Goal: Information Seeking & Learning: Compare options

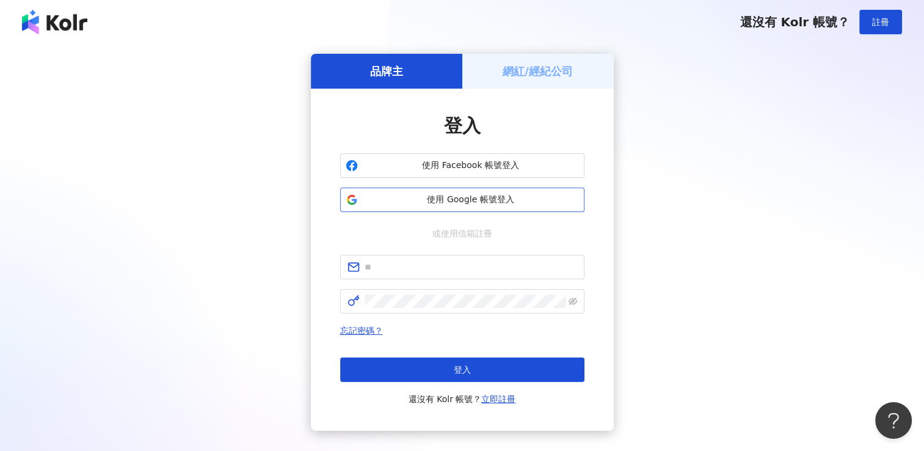
click at [486, 202] on span "使用 Google 帳號登入" at bounding box center [471, 200] width 216 height 12
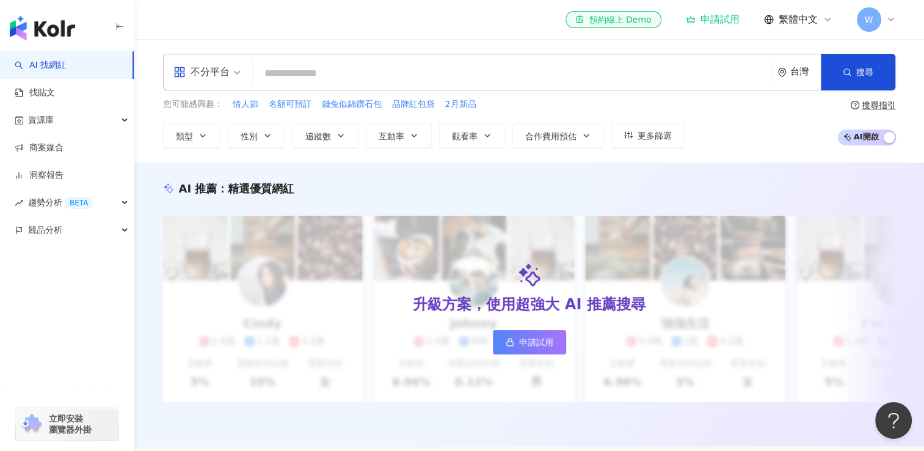
click at [303, 73] on input "search" at bounding box center [512, 73] width 509 height 23
click at [213, 136] on button "類型" at bounding box center [191, 135] width 57 height 24
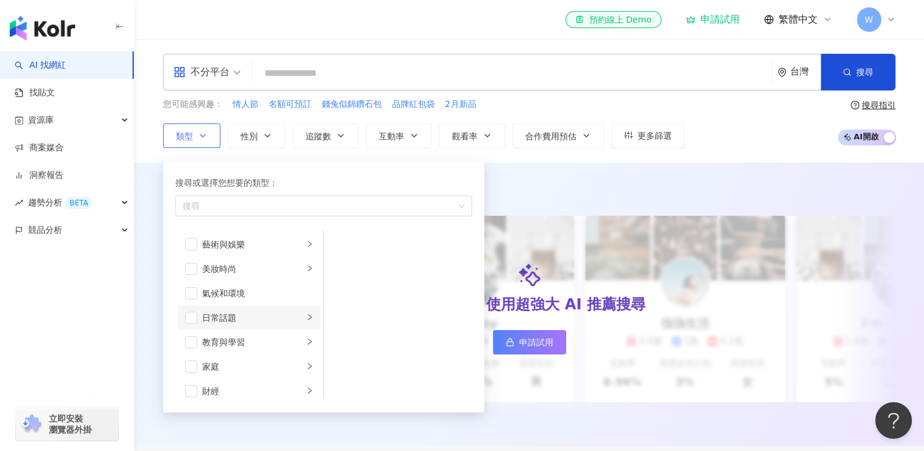
click at [239, 321] on div "日常話題" at bounding box center [252, 317] width 101 height 13
click at [346, 270] on li "節慶" at bounding box center [398, 269] width 144 height 24
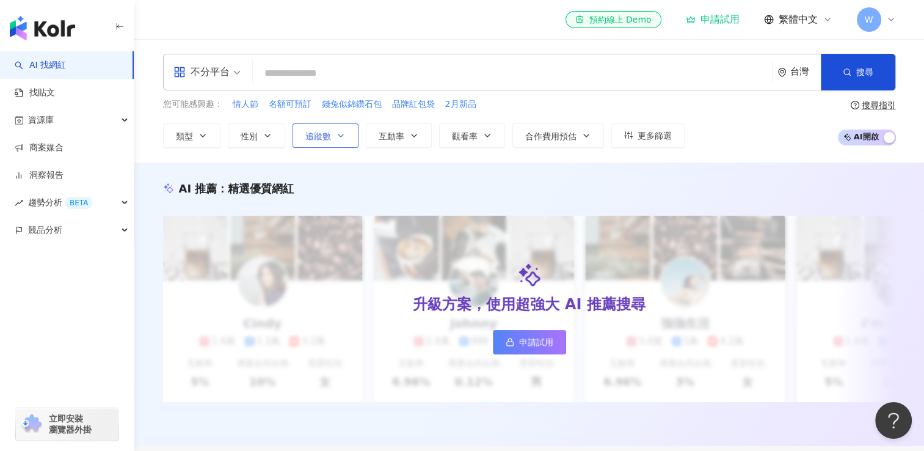
click at [327, 140] on span "追蹤數" at bounding box center [318, 136] width 26 height 10
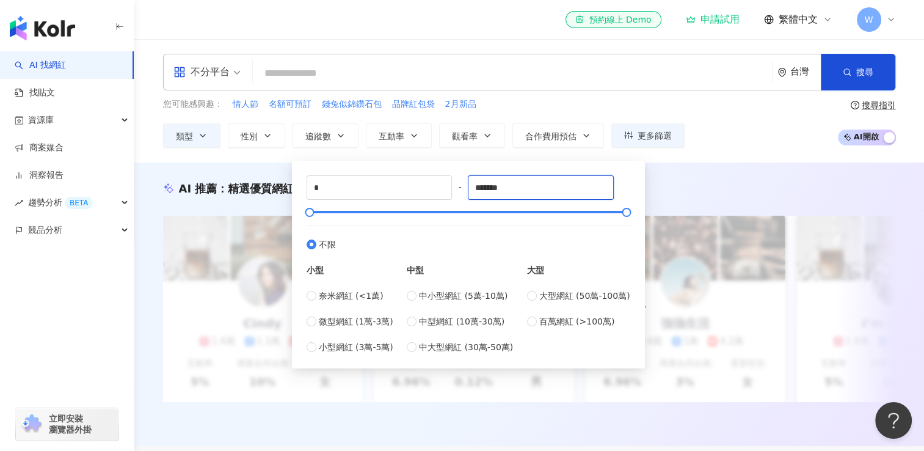
drag, startPoint x: 511, startPoint y: 187, endPoint x: 452, endPoint y: 202, distance: 60.9
click at [452, 202] on div "* - ******* 不限 小型 奈米網紅 (<1萬) 微型網紅 (1萬-3萬) 小型網紅 (3萬-5萬) 中型 中小型網紅 (5萬-10萬) 中型網紅 (…" at bounding box center [469, 264] width 324 height 178
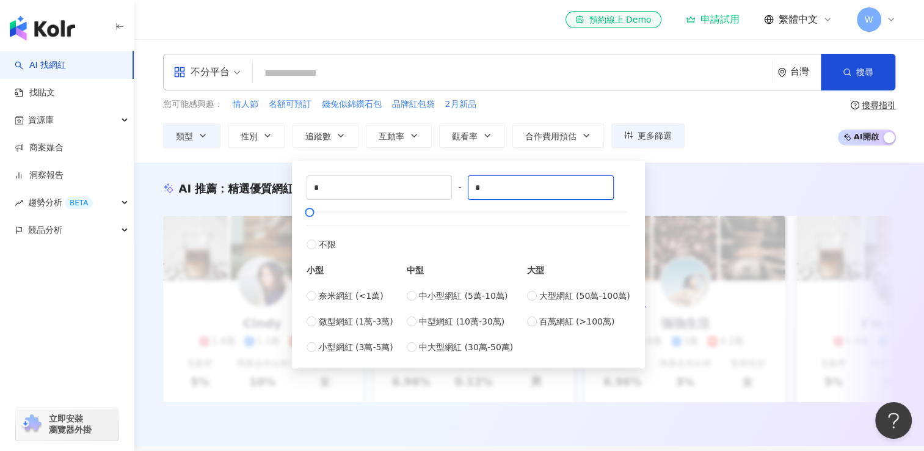
type input "*"
click at [482, 225] on label "不限" at bounding box center [469, 238] width 324 height 26
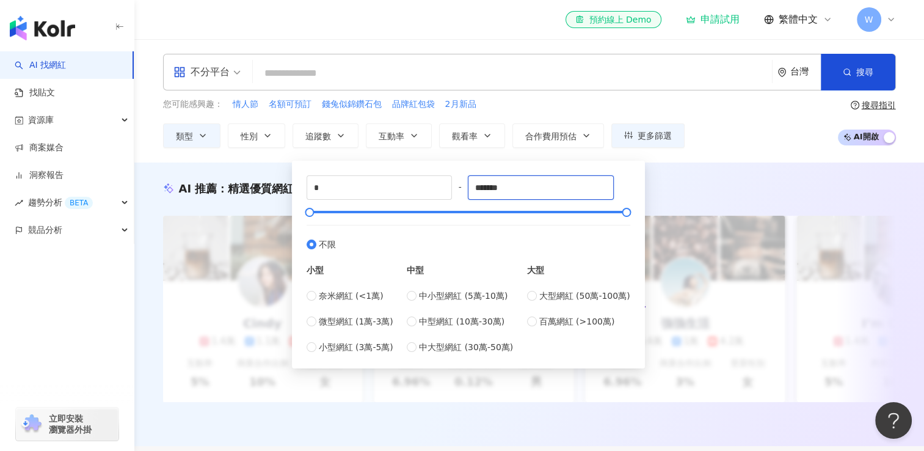
drag, startPoint x: 516, startPoint y: 187, endPoint x: 459, endPoint y: 197, distance: 58.2
click at [459, 197] on div "* - ******* 不限 小型 奈米網紅 (<1萬) 微型網紅 (1萬-3萬) 小型網紅 (3萬-5萬) 中型 中小型網紅 (5萬-10萬) 中型網紅 (…" at bounding box center [469, 264] width 324 height 178
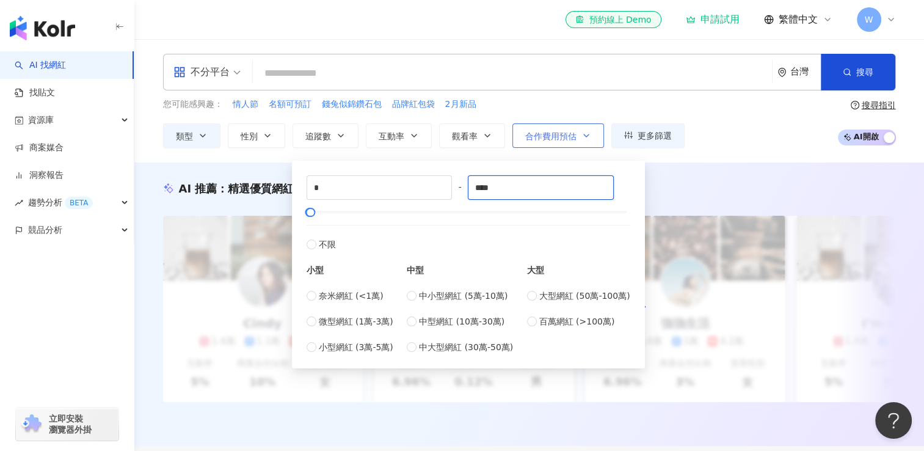
type input "****"
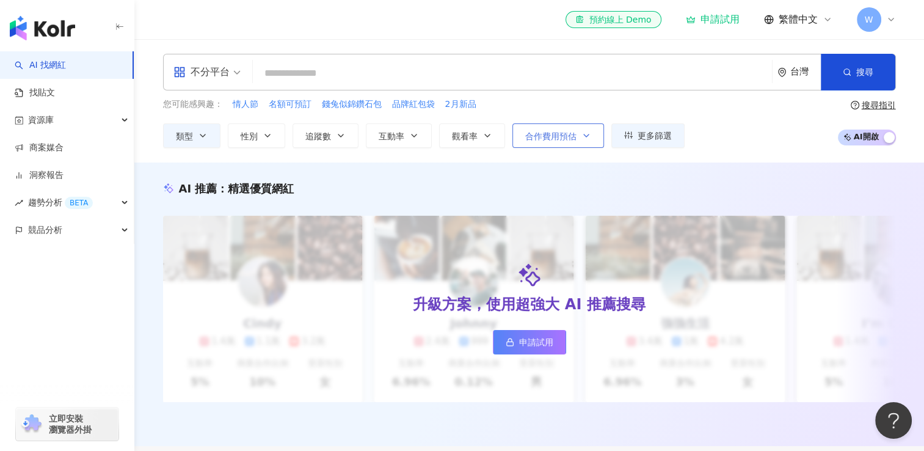
click at [581, 134] on icon "button" at bounding box center [586, 136] width 10 height 10
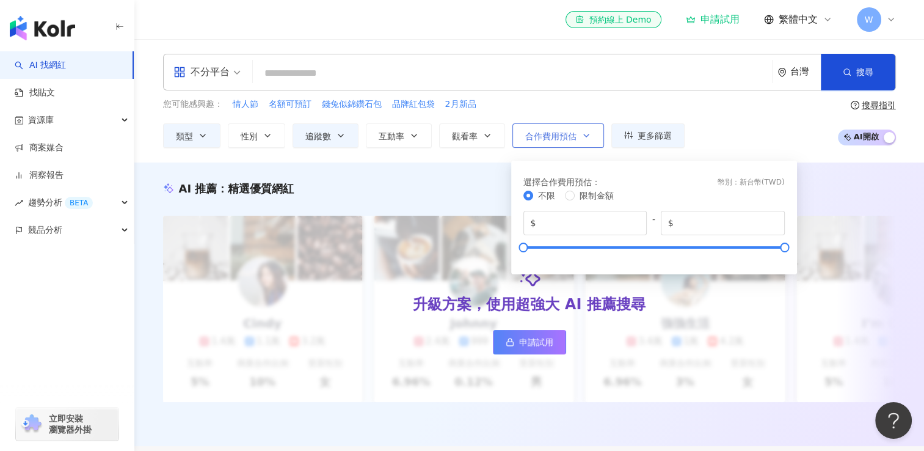
click at [581, 134] on icon "button" at bounding box center [586, 136] width 10 height 10
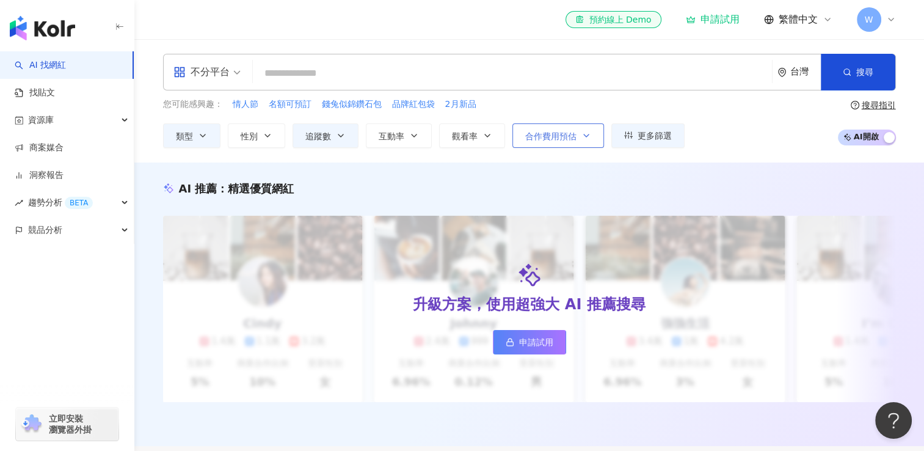
click at [581, 136] on icon "button" at bounding box center [586, 136] width 10 height 10
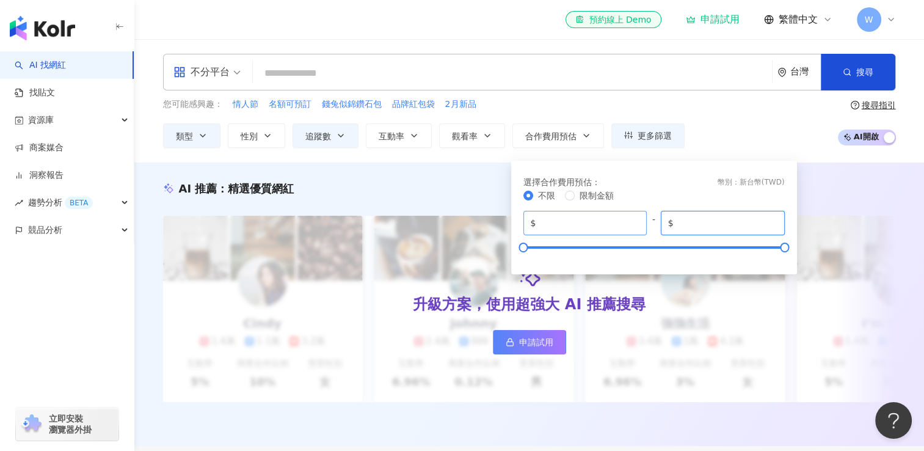
drag, startPoint x: 728, startPoint y: 226, endPoint x: 608, endPoint y: 226, distance: 119.7
click at [608, 226] on div "$ * - $ *******" at bounding box center [653, 223] width 261 height 24
type input "*"
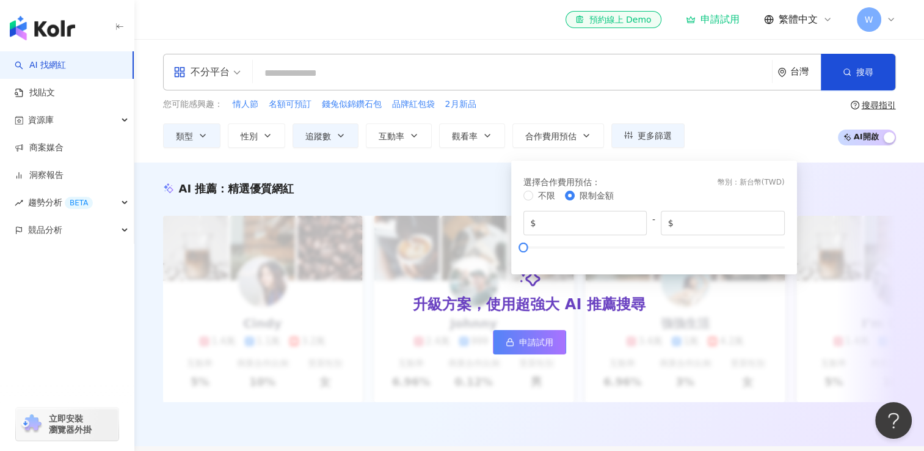
click at [666, 192] on div "不限 限制金額" at bounding box center [653, 195] width 261 height 13
click at [728, 133] on div "您可能感興趣： 情人節 名額可預訂 錢兔似錦鑽石包 品牌紅包袋 2月新品 類型 性別 追蹤數 互動率 觀看率 合作費用預估 更多篩選 * - **** 不限 …" at bounding box center [529, 123] width 733 height 50
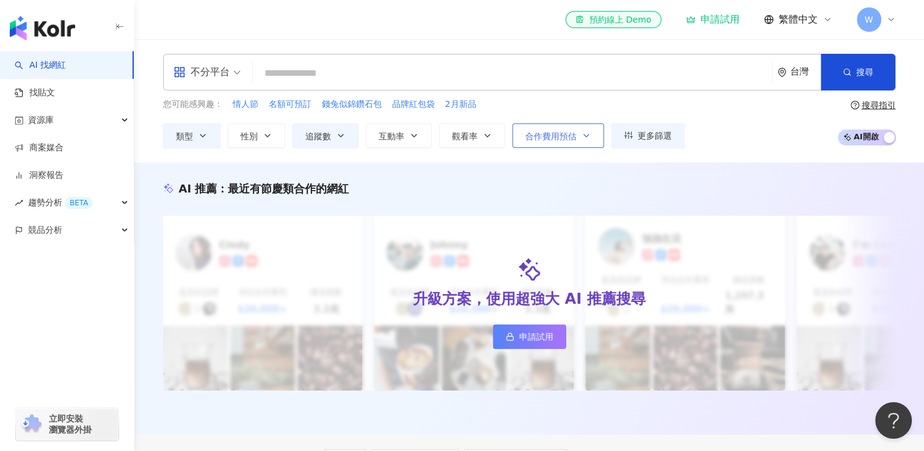
click at [559, 144] on button "合作費用預估" at bounding box center [558, 135] width 92 height 24
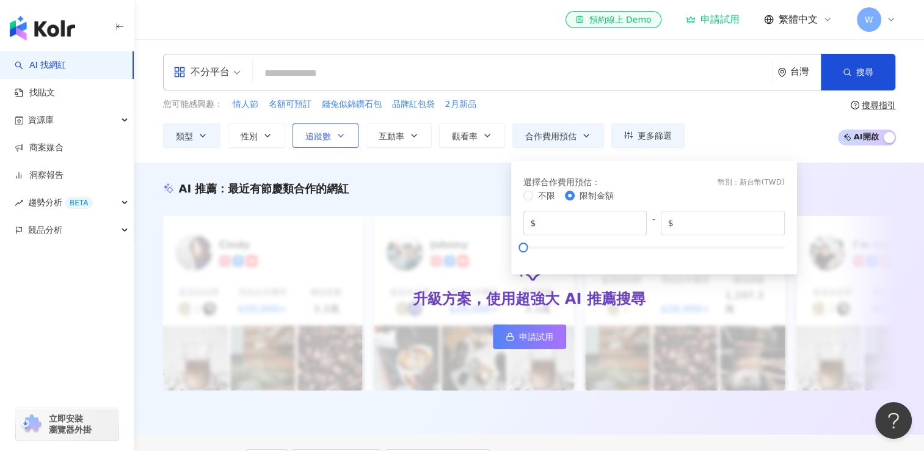
click at [333, 131] on button "追蹤數" at bounding box center [326, 135] width 66 height 24
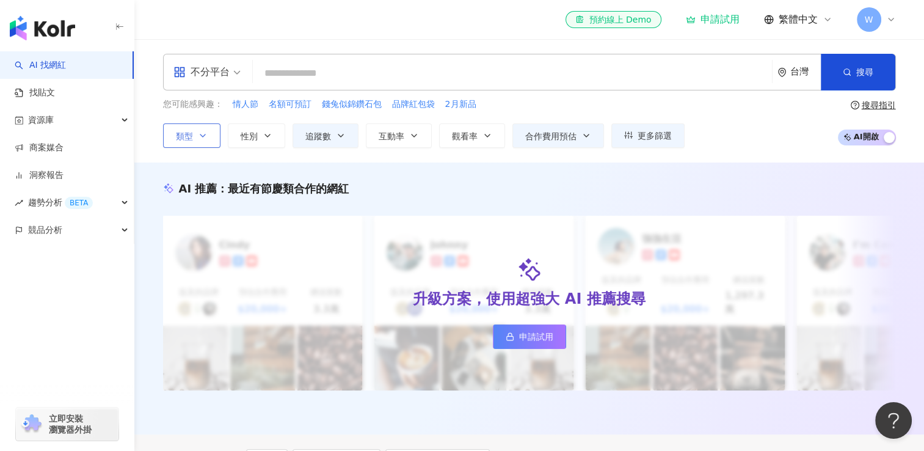
click at [188, 131] on span "類型" at bounding box center [184, 136] width 17 height 10
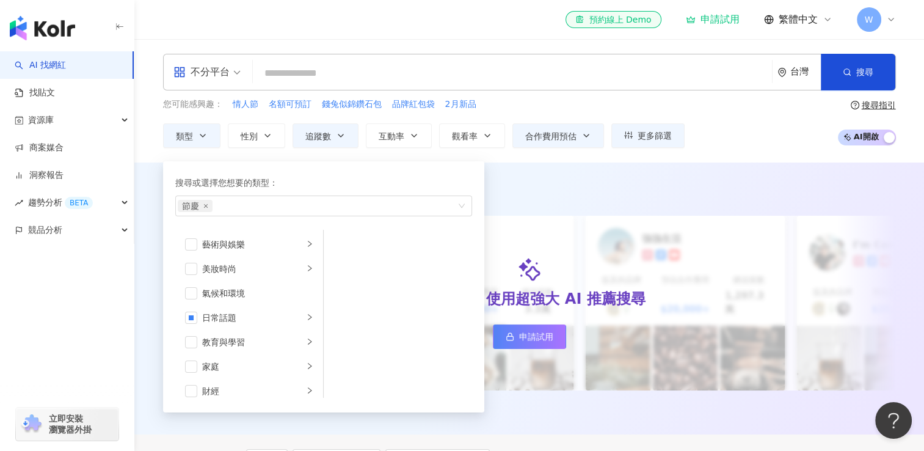
click at [748, 134] on div "您可能感興趣： 情人節 名額可預訂 錢兔似錦鑽石包 品牌紅包袋 2月新品 類型 搜尋或選擇您想要的類型： 節慶 藝術與娛樂 美妝時尚 氣候和環境 日常話題 教…" at bounding box center [529, 123] width 733 height 50
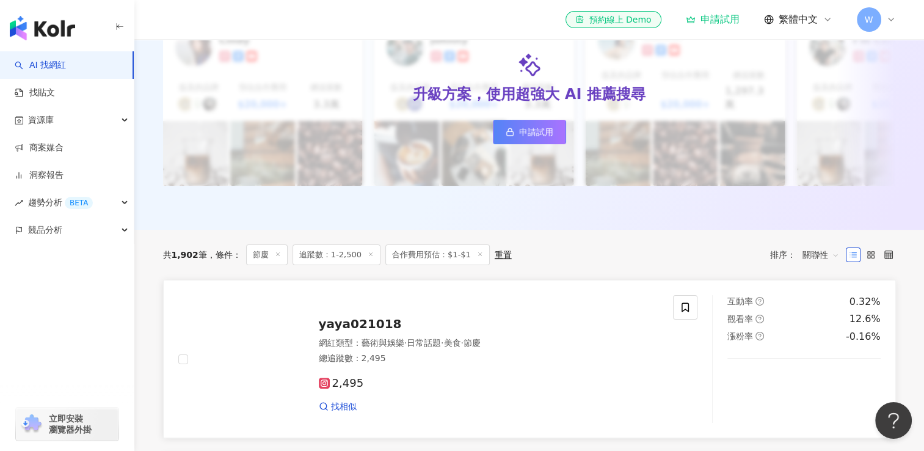
scroll to position [366, 0]
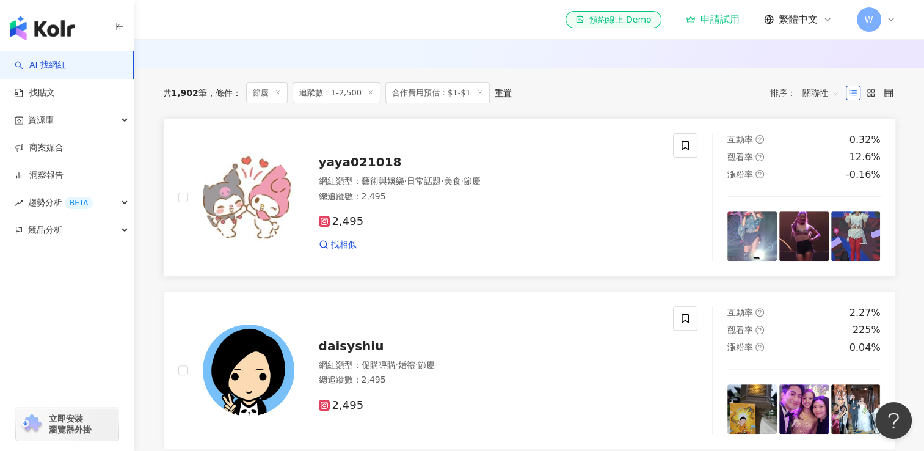
drag, startPoint x: 276, startPoint y: 202, endPoint x: 567, endPoint y: 116, distance: 303.6
click at [567, 118] on link "yaya021018 網紅類型 ： 藝術與娛樂 · 日常話題 · 美食 · 節慶 總追蹤數 ： 2,495 2,495 找相似 互動率 0.32% 觀看率 1…" at bounding box center [529, 197] width 733 height 158
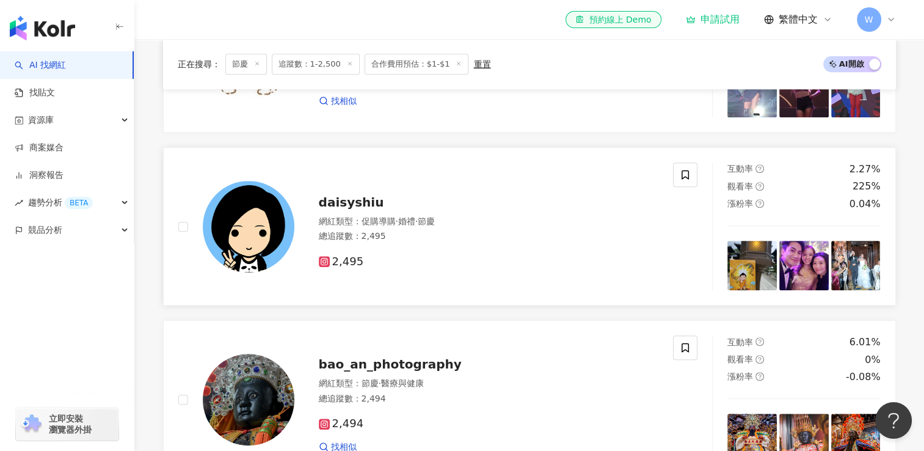
scroll to position [550, 0]
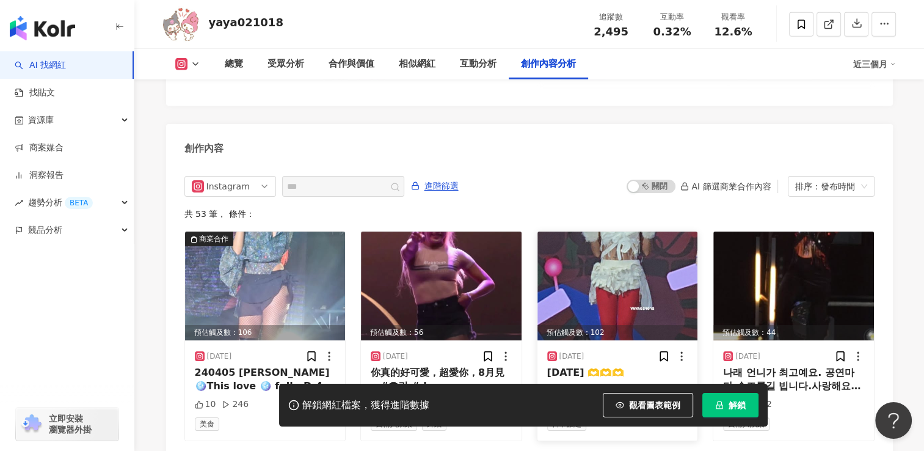
scroll to position [3595, 0]
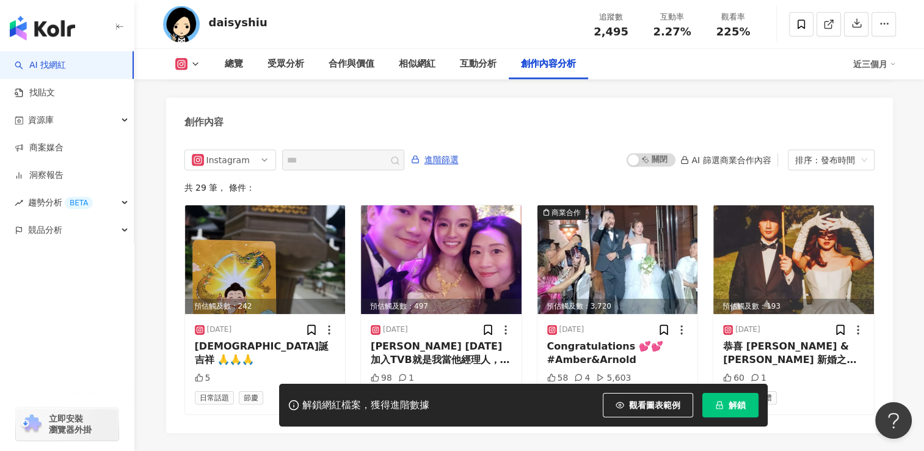
scroll to position [3832, 0]
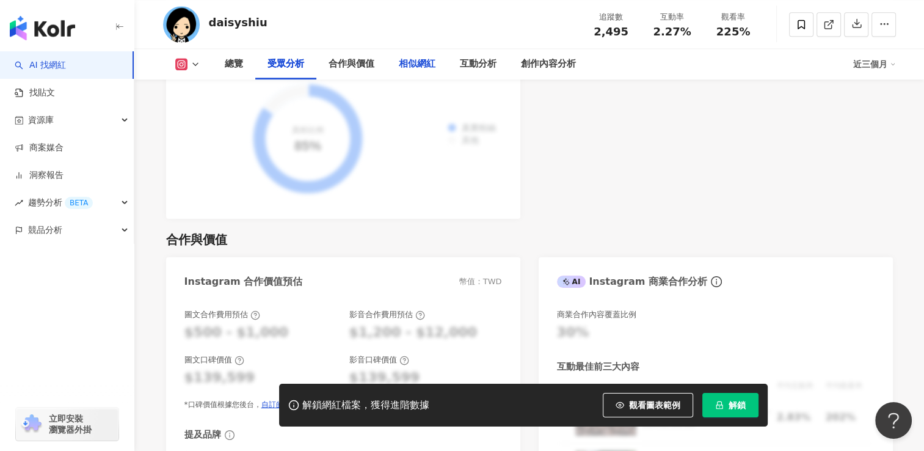
click at [413, 64] on div "相似網紅" at bounding box center [417, 64] width 37 height 15
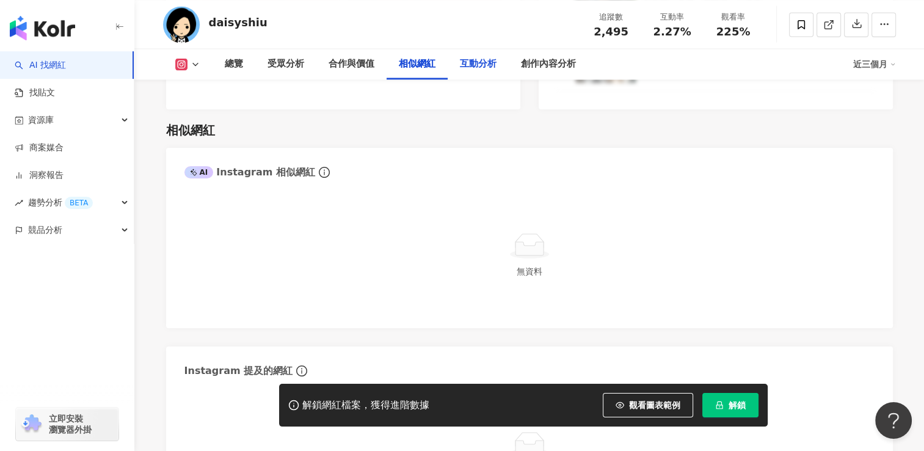
click at [474, 67] on div "互動分析" at bounding box center [478, 64] width 37 height 15
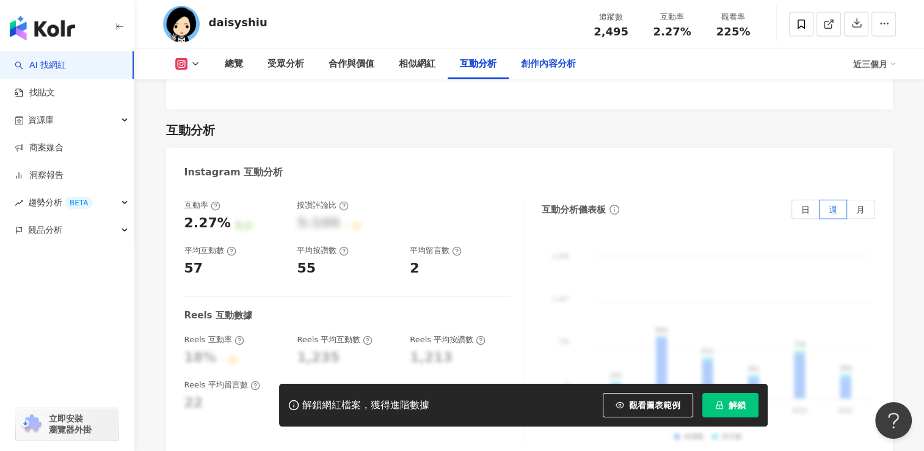
click at [551, 68] on div "創作內容分析" at bounding box center [548, 64] width 55 height 15
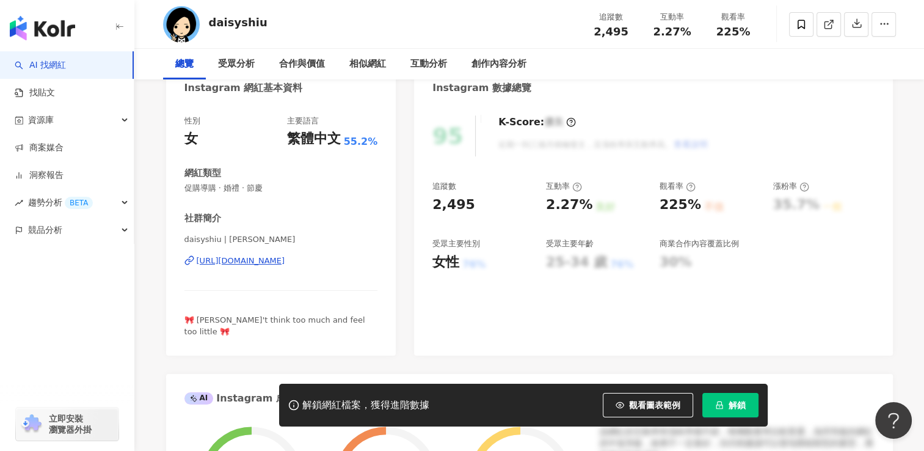
scroll to position [244, 0]
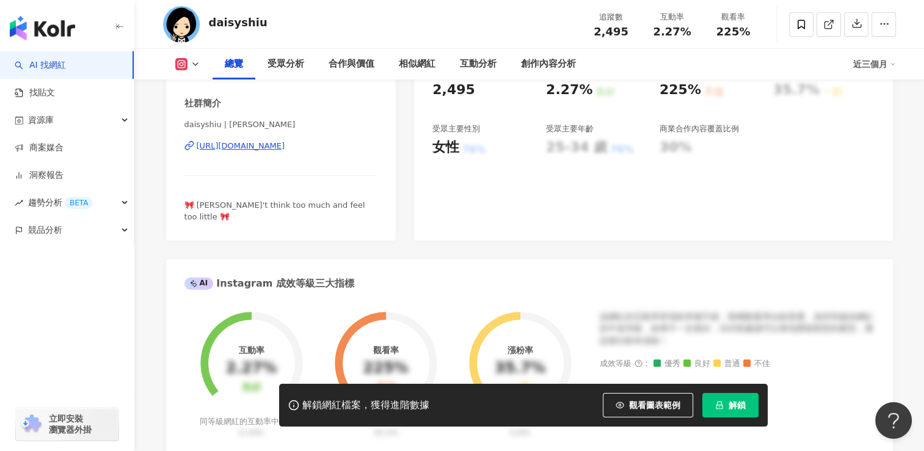
click at [271, 144] on div "[URL][DOMAIN_NAME]" at bounding box center [241, 145] width 89 height 11
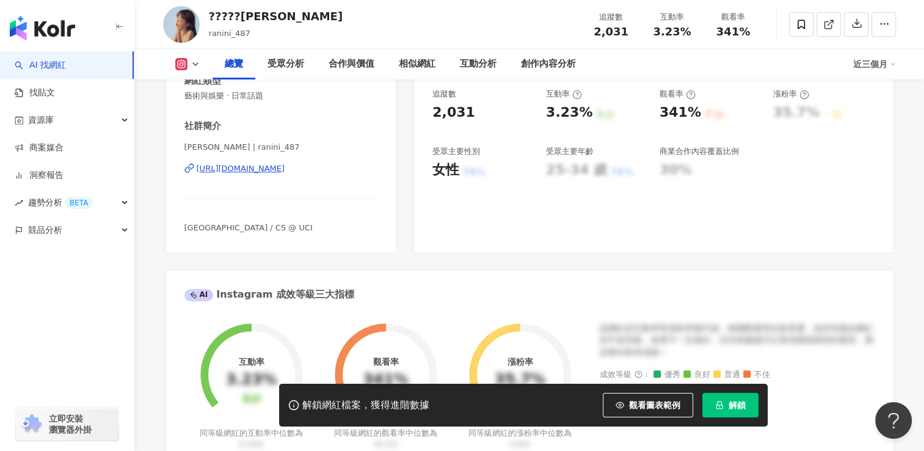
scroll to position [122, 0]
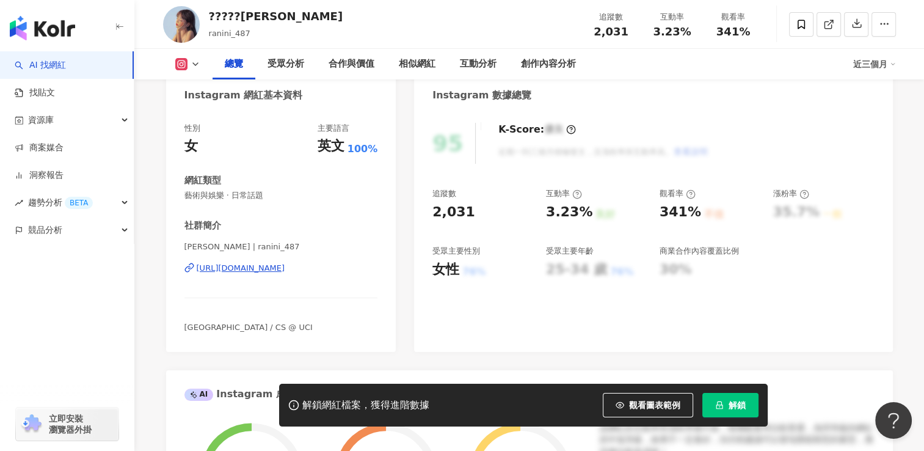
click at [281, 269] on div "https://www.instagram.com/ranini_487/" at bounding box center [241, 268] width 89 height 11
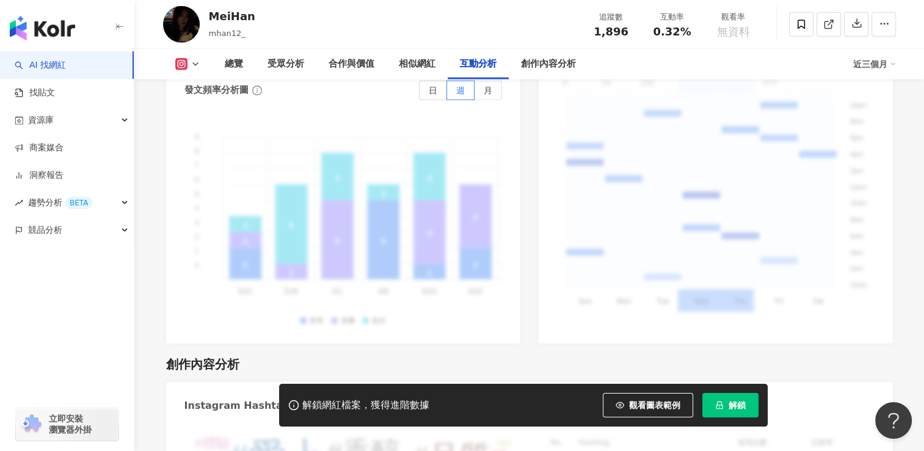
scroll to position [3012, 0]
